Goal: Find specific page/section: Find specific page/section

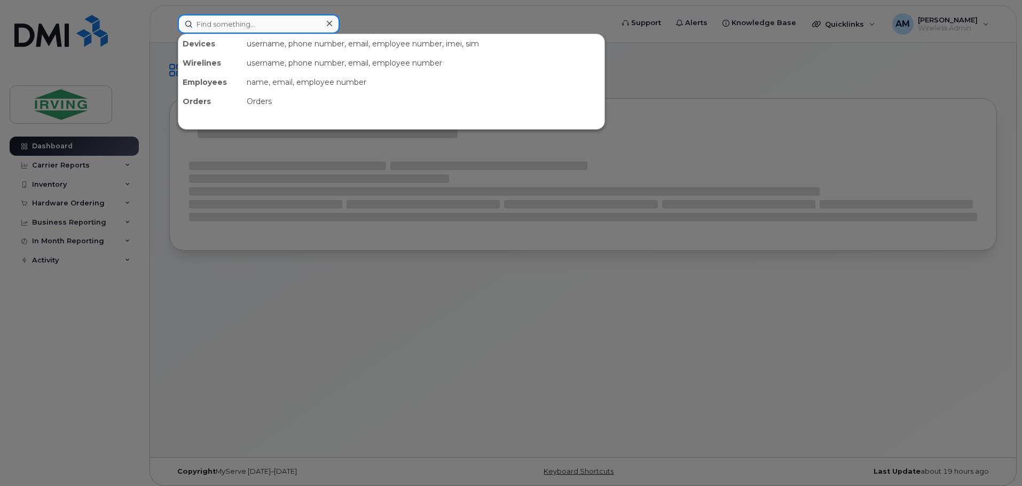
click at [243, 30] on input at bounding box center [259, 23] width 162 height 19
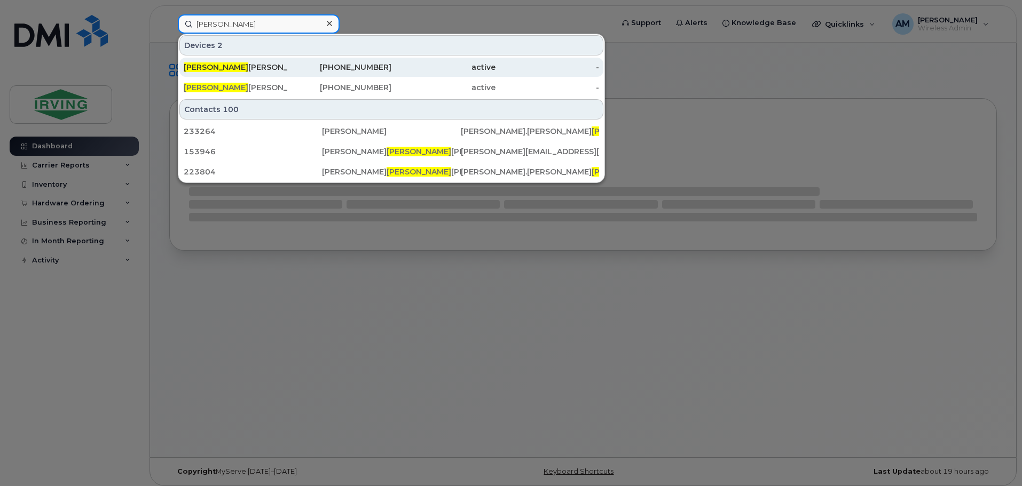
type input "elizabeth"
click at [244, 64] on div "Elizabeth Gogan" at bounding box center [236, 67] width 104 height 11
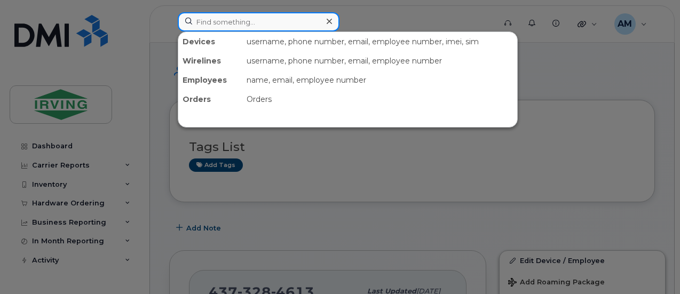
click at [232, 30] on input at bounding box center [259, 21] width 162 height 19
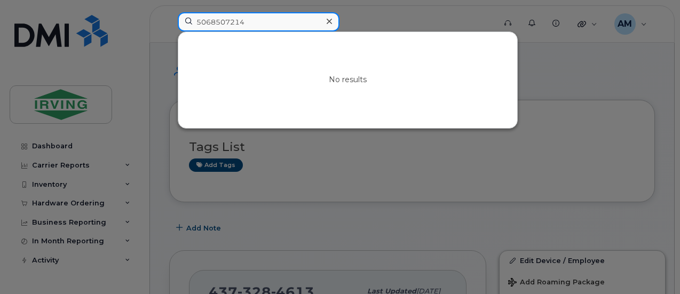
type input "5068507214"
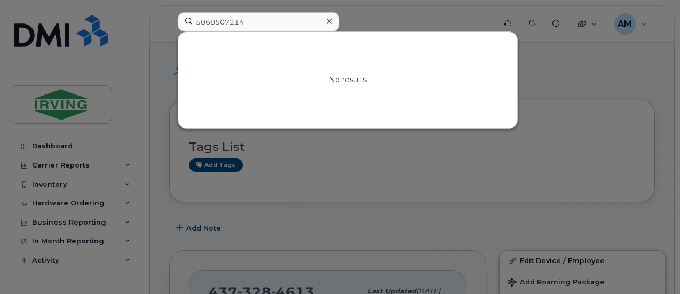
click at [330, 19] on icon at bounding box center [329, 21] width 5 height 9
